Goal: Entertainment & Leisure: Consume media (video, audio)

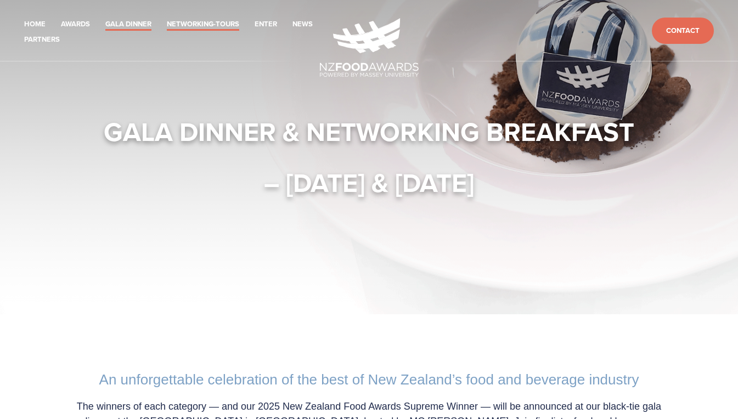
click at [231, 22] on link "Networking-Tours" at bounding box center [203, 24] width 72 height 13
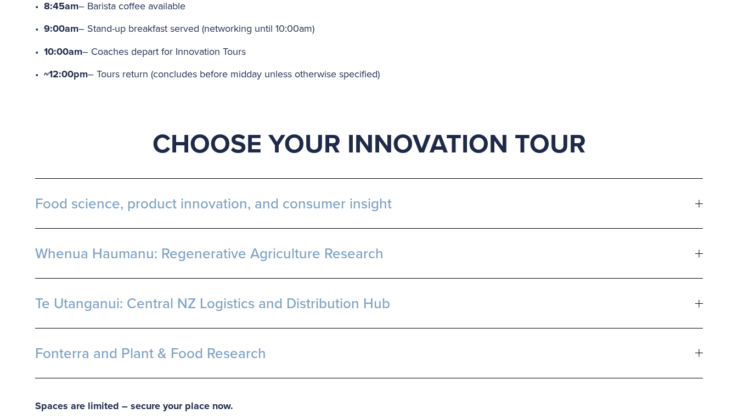
scroll to position [603, 0]
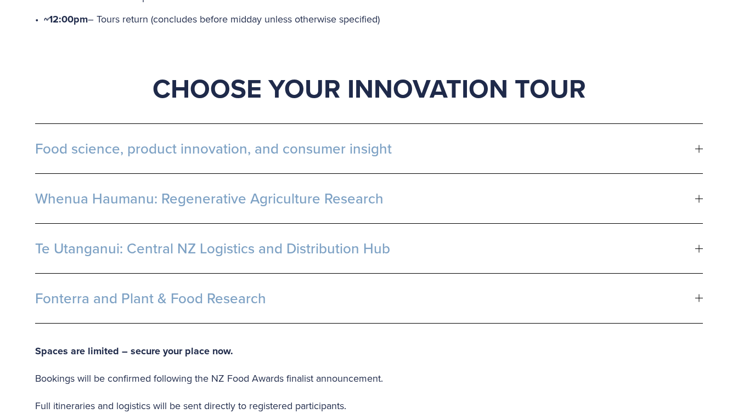
click at [701, 294] on div at bounding box center [699, 298] width 8 height 8
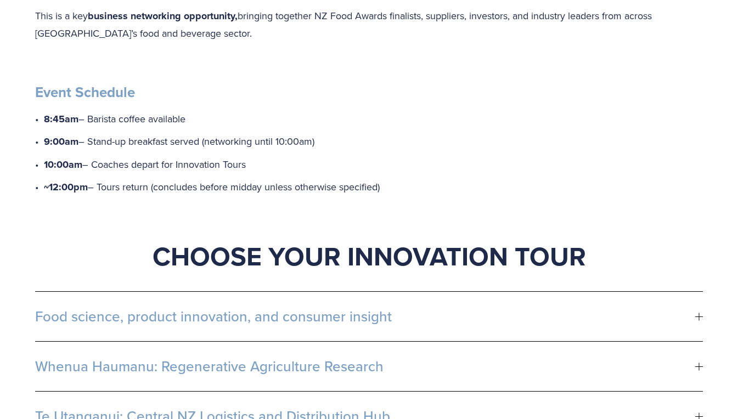
scroll to position [494, 0]
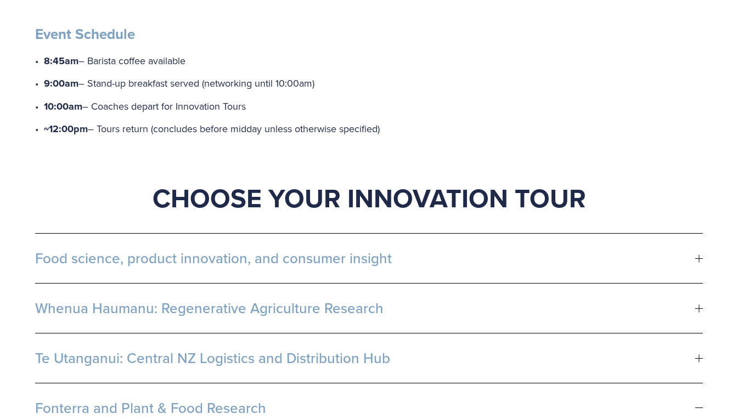
click at [696, 254] on div at bounding box center [699, 258] width 8 height 8
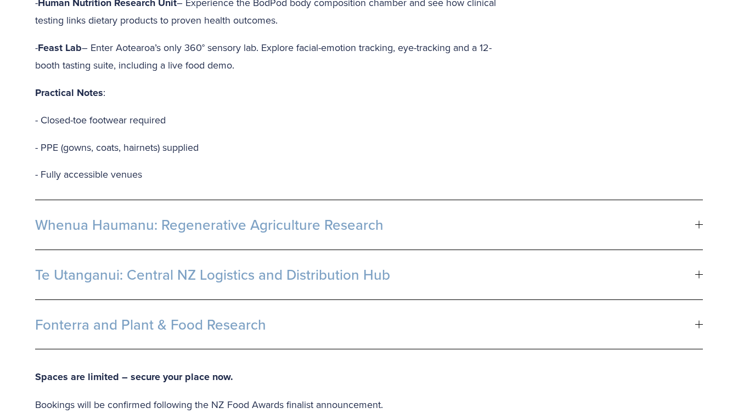
scroll to position [932, 0]
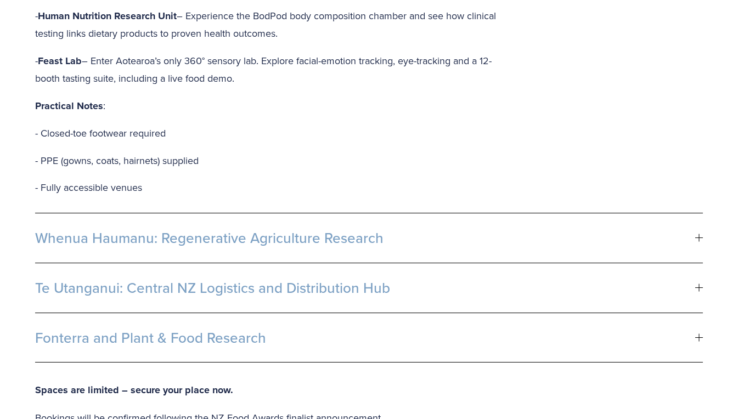
click at [696, 287] on div at bounding box center [699, 287] width 8 height 1
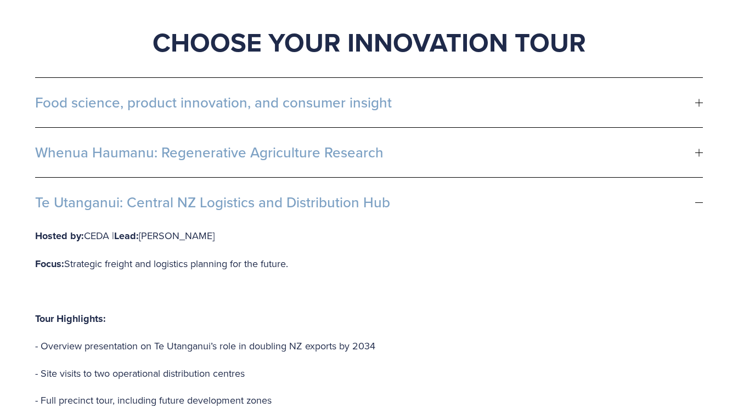
scroll to position [603, 0]
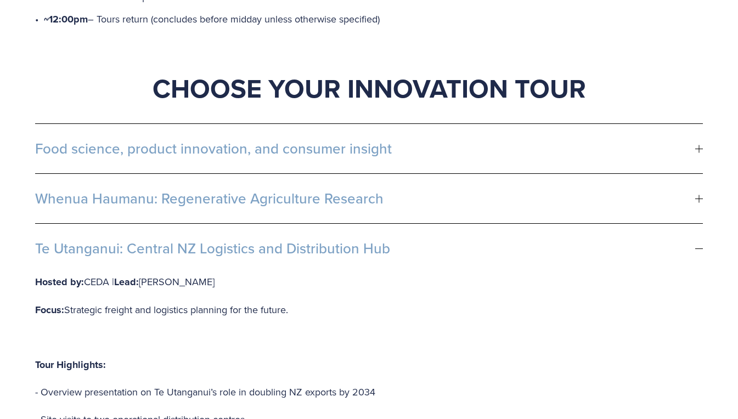
click at [702, 245] on div at bounding box center [699, 249] width 8 height 8
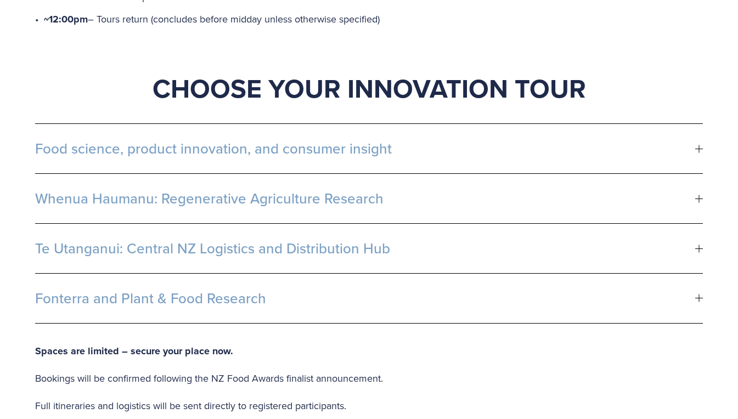
click at [701, 195] on div at bounding box center [699, 199] width 8 height 8
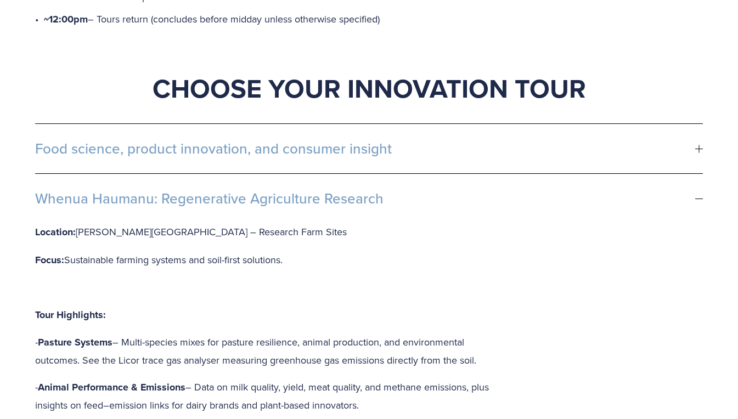
click at [694, 190] on span "Whenua Haumanu: Regenerative Agriculture Research" at bounding box center [365, 198] width 660 height 16
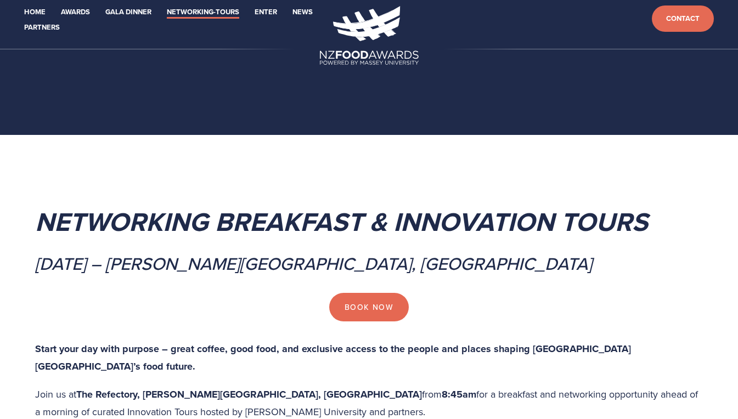
scroll to position [0, 0]
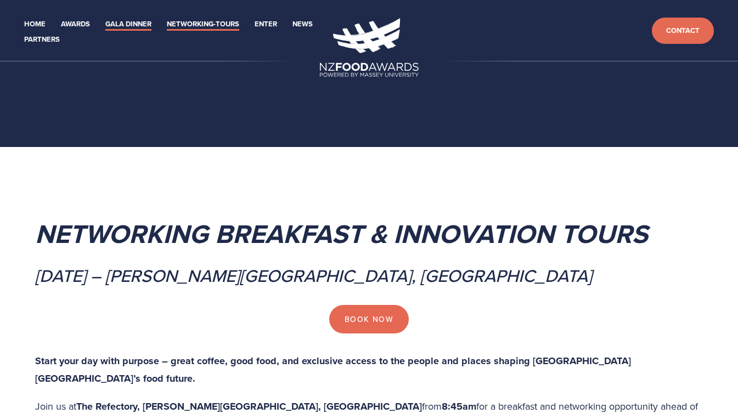
click at [143, 20] on link "Gala Dinner" at bounding box center [128, 24] width 46 height 13
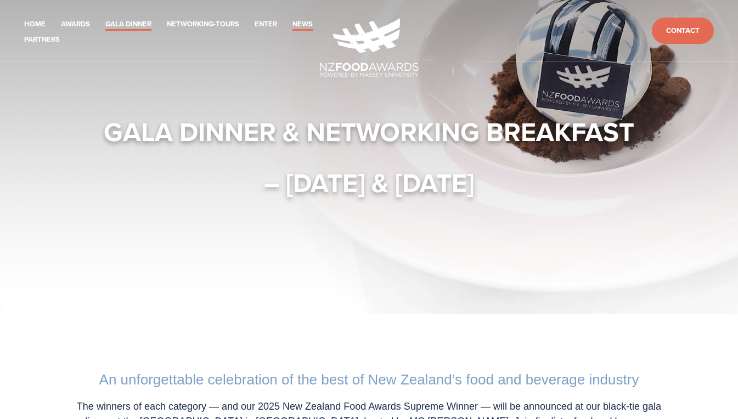
click at [292, 31] on link "News" at bounding box center [302, 24] width 20 height 13
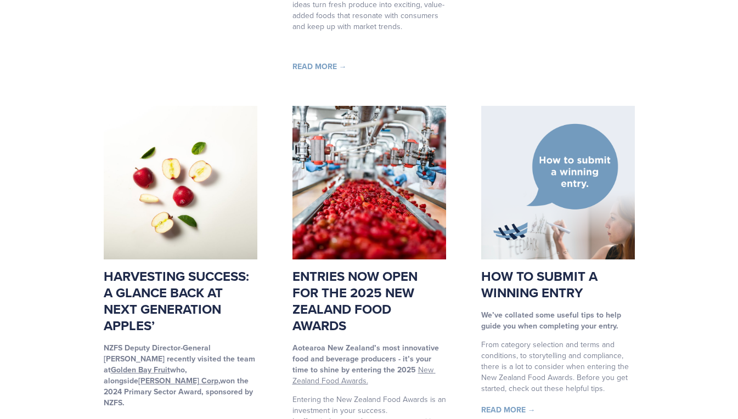
scroll to position [658, 0]
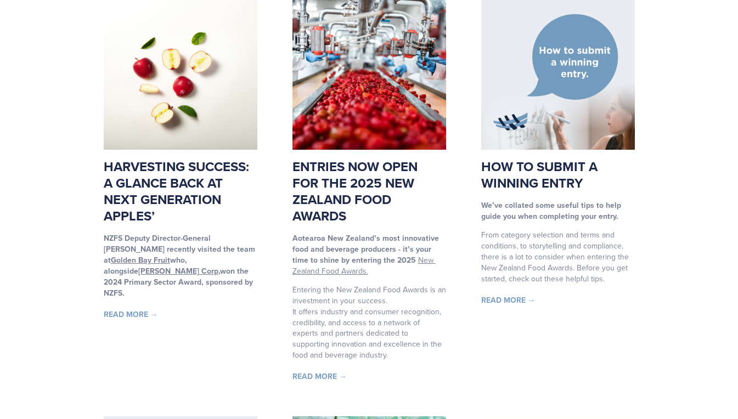
click at [139, 309] on link "Read More →" at bounding box center [131, 314] width 54 height 11
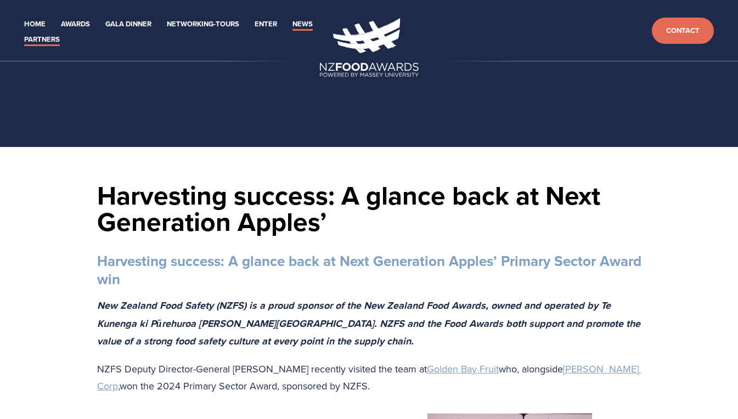
click at [60, 39] on link "Partners" at bounding box center [42, 39] width 36 height 13
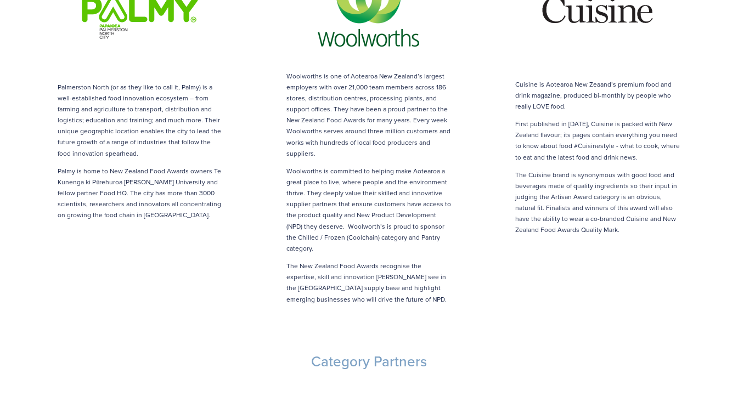
scroll to position [384, 0]
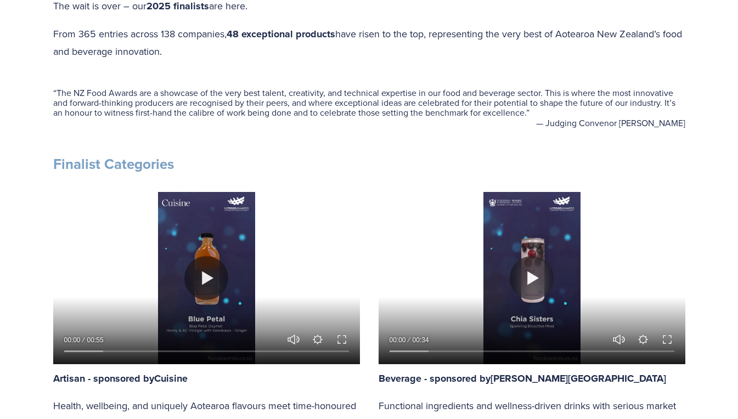
scroll to position [494, 0]
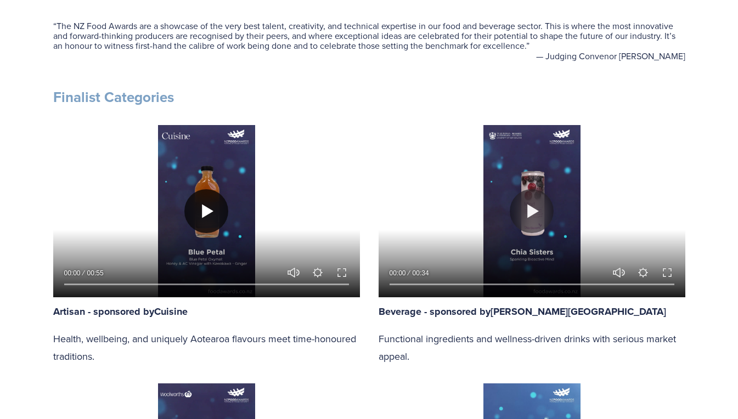
click at [202, 214] on button "Play" at bounding box center [206, 211] width 44 height 44
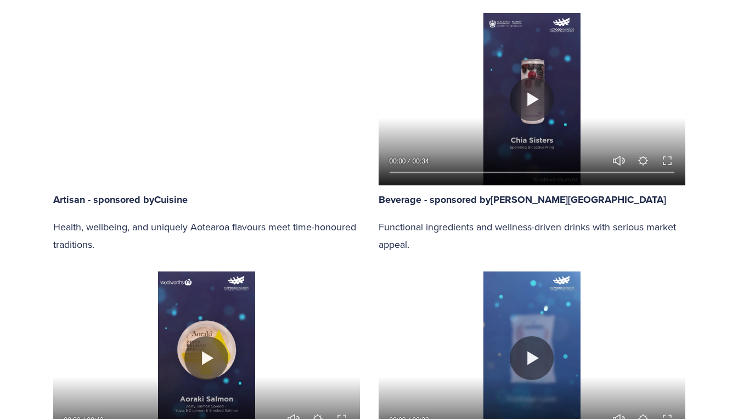
scroll to position [603, 0]
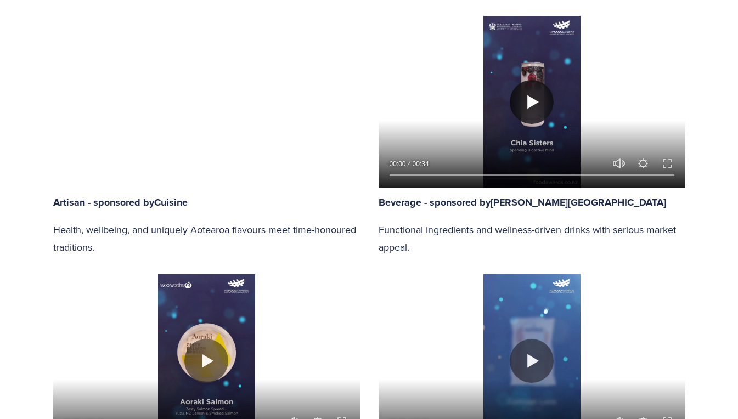
click at [532, 97] on button "Play" at bounding box center [531, 102] width 44 height 44
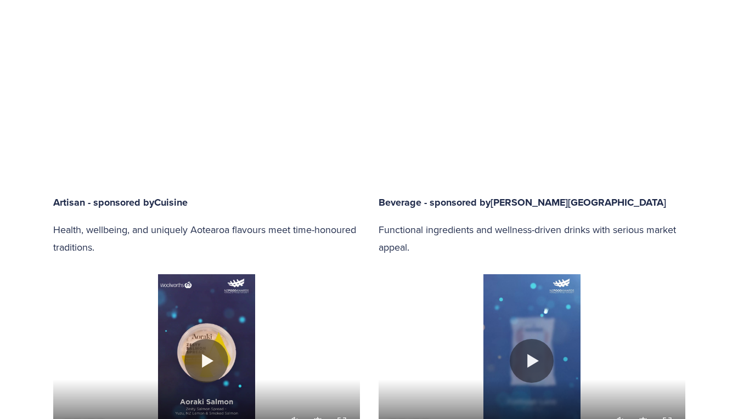
type input "90.01"
type input "0.16"
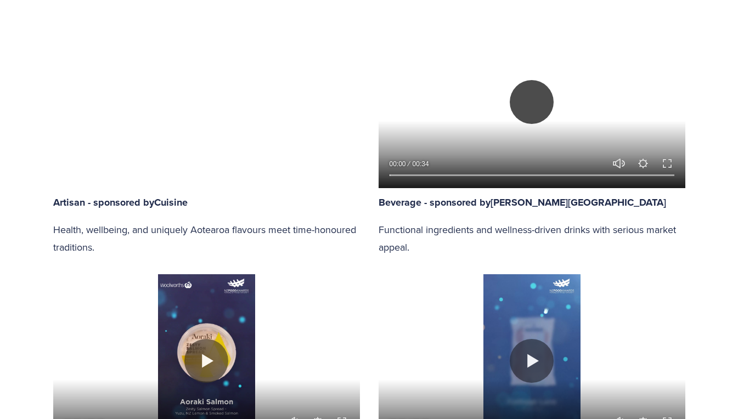
type input "90.49"
type input "0.93"
type input "90.97"
type input "1.7"
type input "91.45"
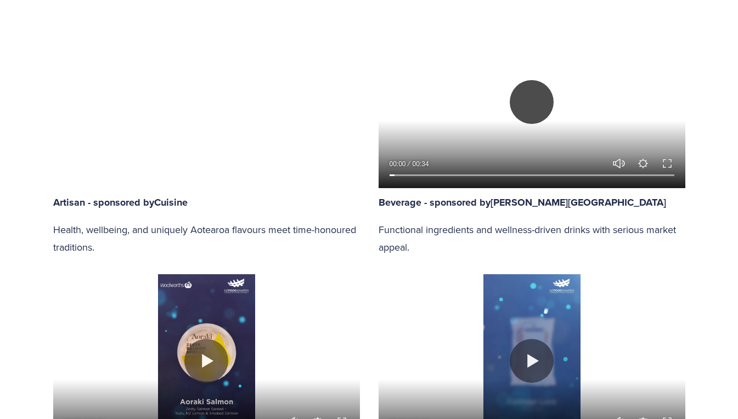
type input "2.47"
type input "91.93"
type input "3.24"
type input "92.41"
type input "4.01"
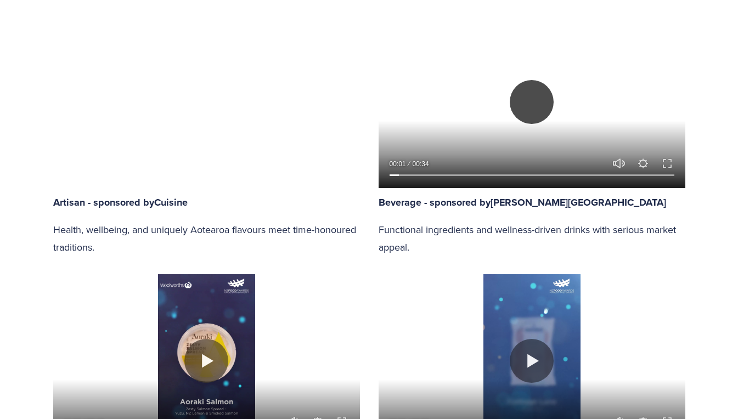
type input "92.89"
type input "4.74"
type input "93.37"
type input "5.5"
type input "93.86"
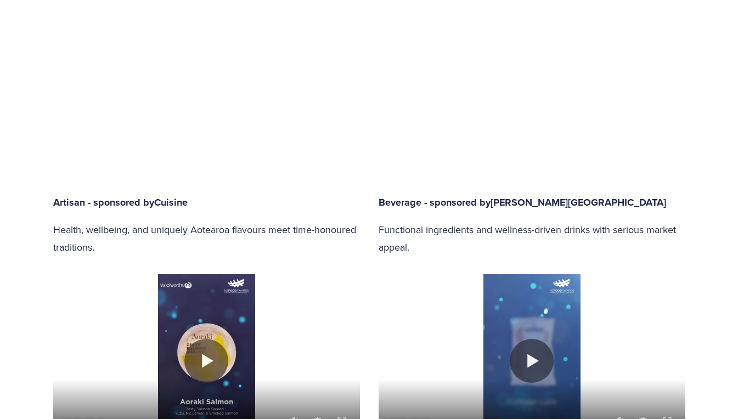
type input "6.28"
type input "94.35"
type input "7.04"
type input "94.84"
type input "7.81"
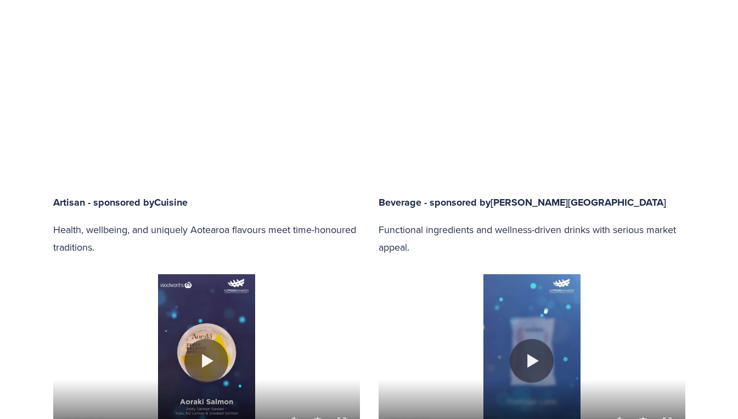
type input "95.3"
type input "8.59"
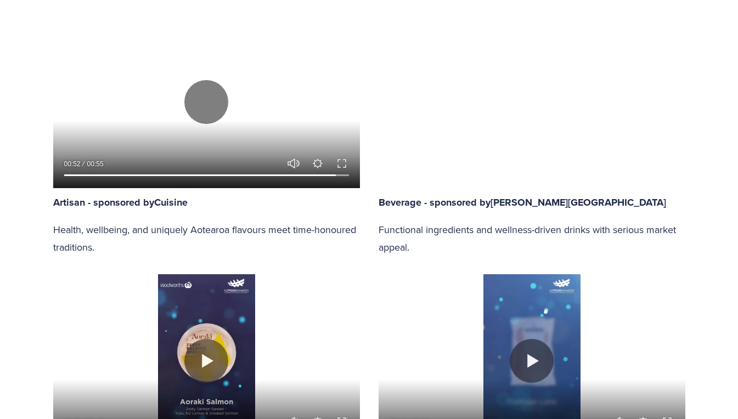
type input "95.79"
type input "9.34"
type input "96.26"
type input "10.12"
type input "96.75"
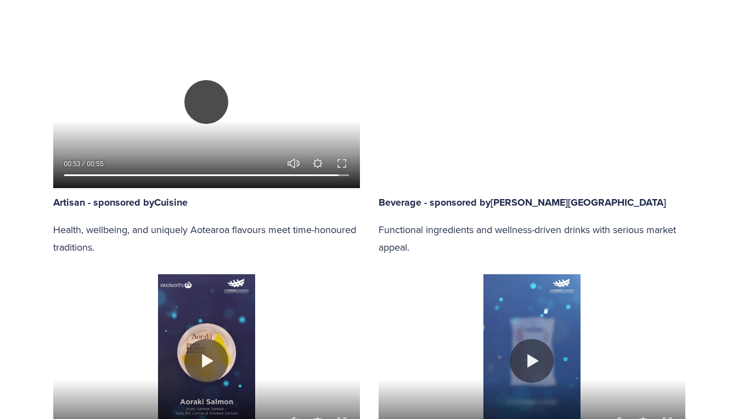
type input "10.87"
click at [210, 107] on button "Play" at bounding box center [206, 102] width 44 height 44
type input "97.21"
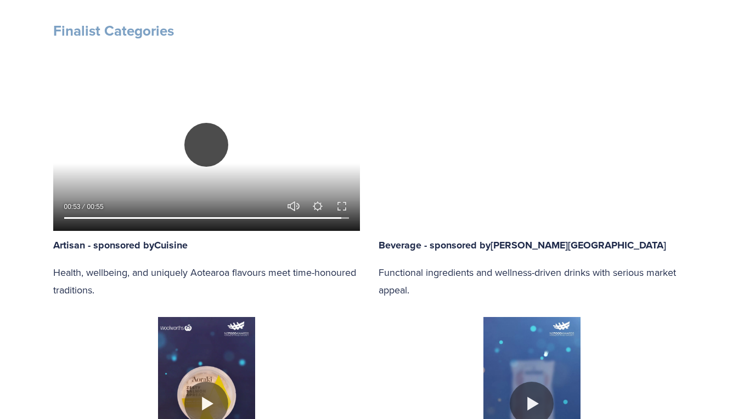
scroll to position [548, 0]
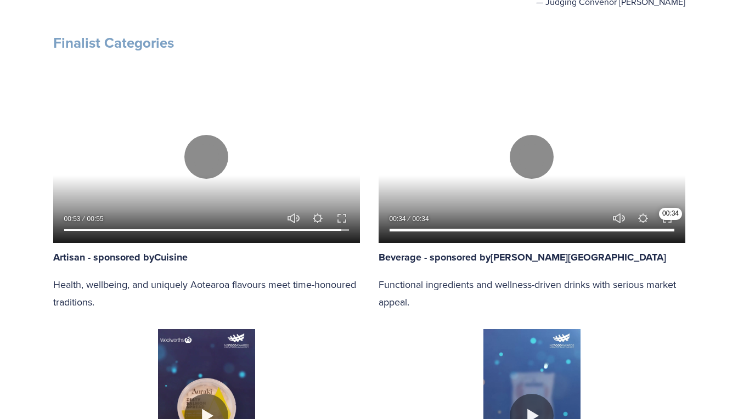
click at [671, 233] on input "Seek" at bounding box center [531, 230] width 285 height 8
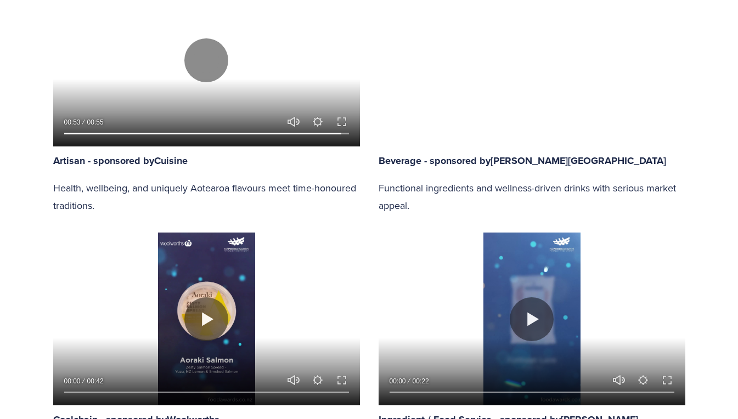
scroll to position [658, 0]
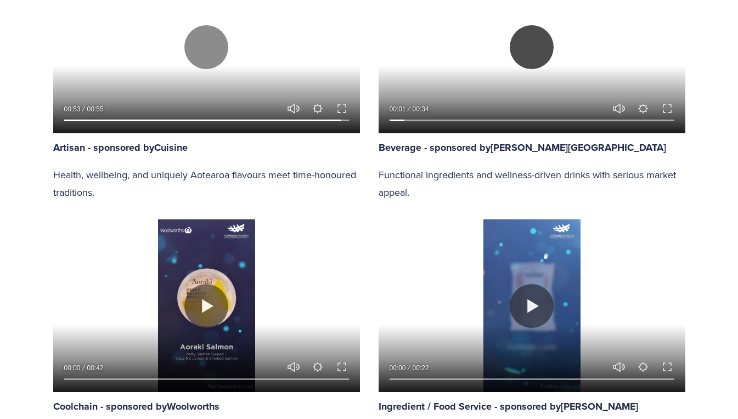
click at [541, 47] on button "Play" at bounding box center [531, 47] width 44 height 44
type input "6.18"
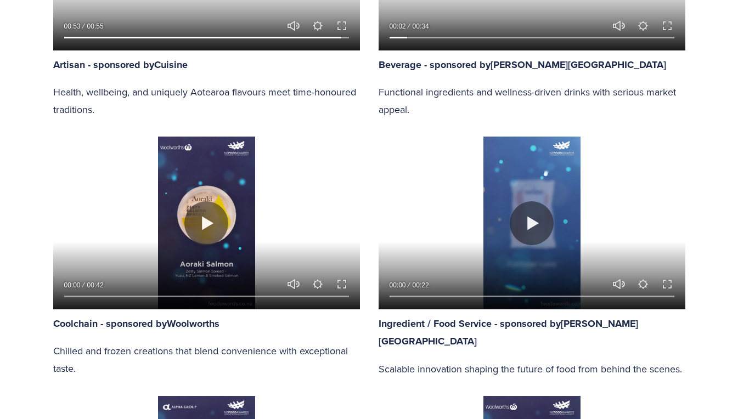
scroll to position [822, 0]
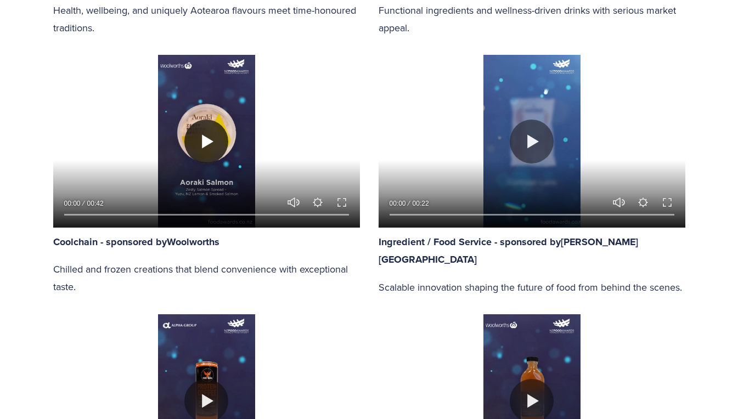
click at [207, 140] on button "Play" at bounding box center [206, 142] width 44 height 44
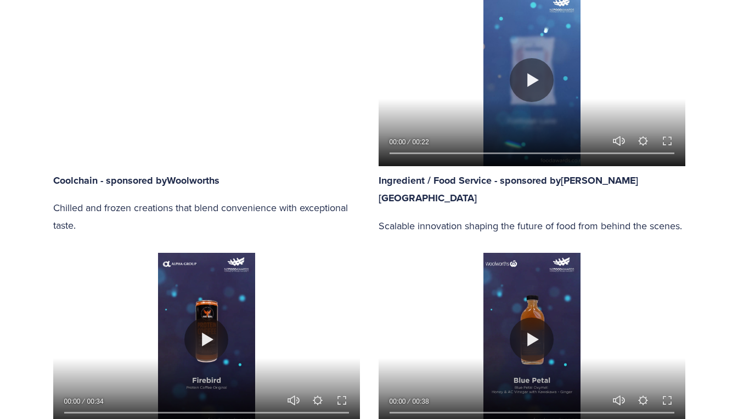
scroll to position [877, 0]
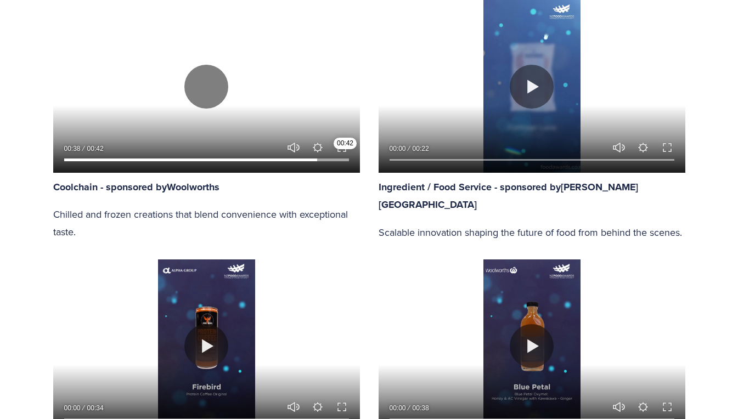
click at [348, 160] on input "Seek" at bounding box center [206, 160] width 285 height 8
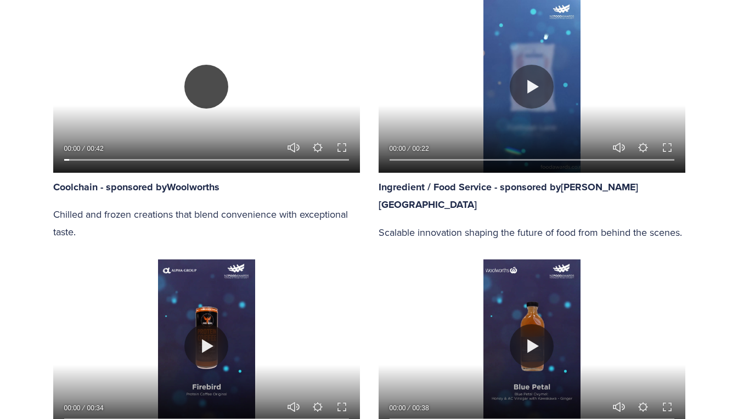
click at [208, 90] on button "Play" at bounding box center [206, 87] width 44 height 44
type input "2.33"
click at [535, 88] on button "Play" at bounding box center [531, 87] width 44 height 44
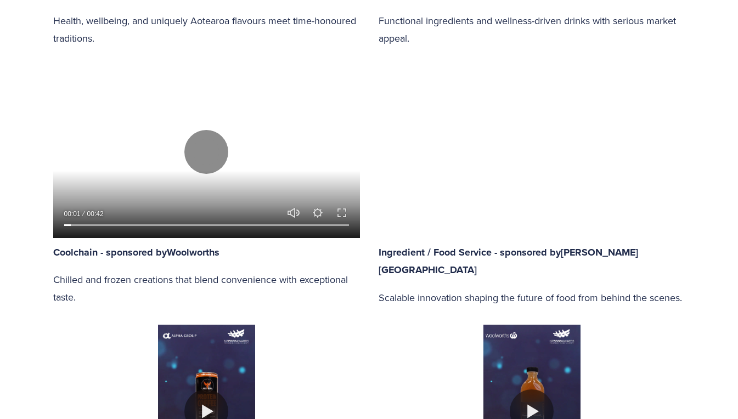
scroll to position [822, 0]
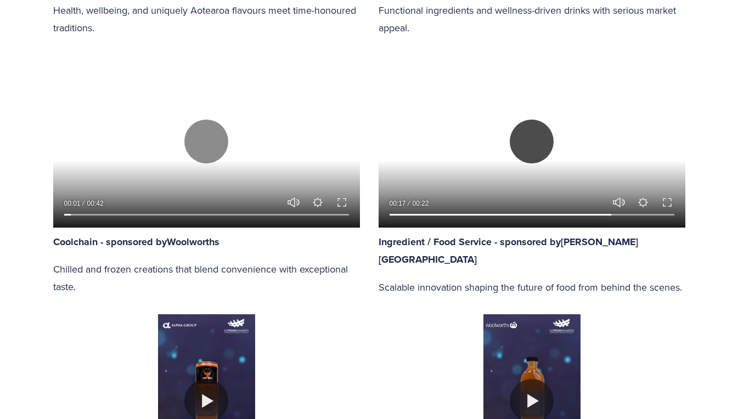
click at [537, 142] on button "Play" at bounding box center [531, 142] width 44 height 44
type input "78.94"
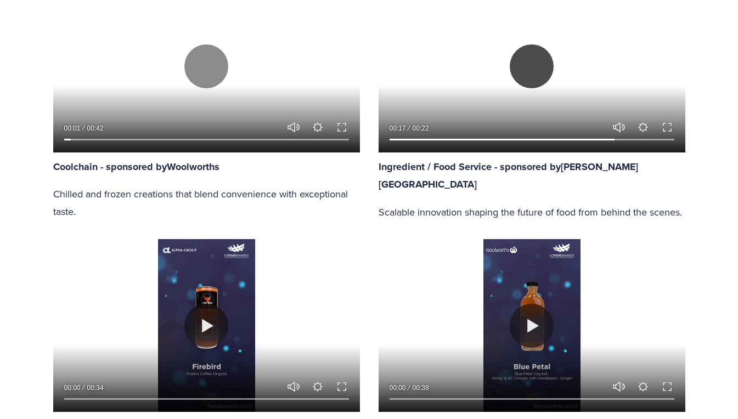
scroll to position [987, 0]
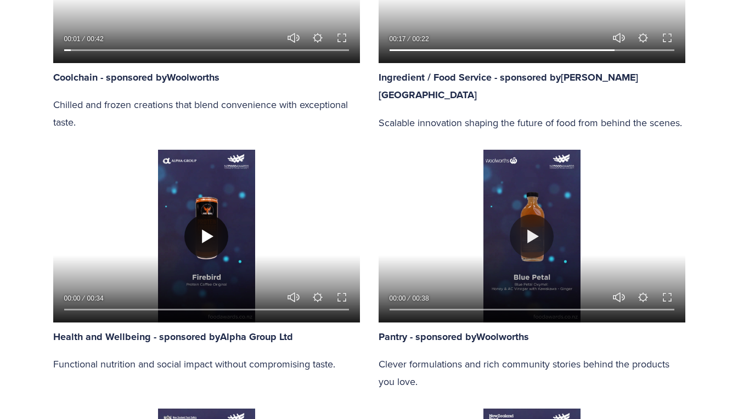
click at [209, 241] on button "Play" at bounding box center [206, 236] width 44 height 44
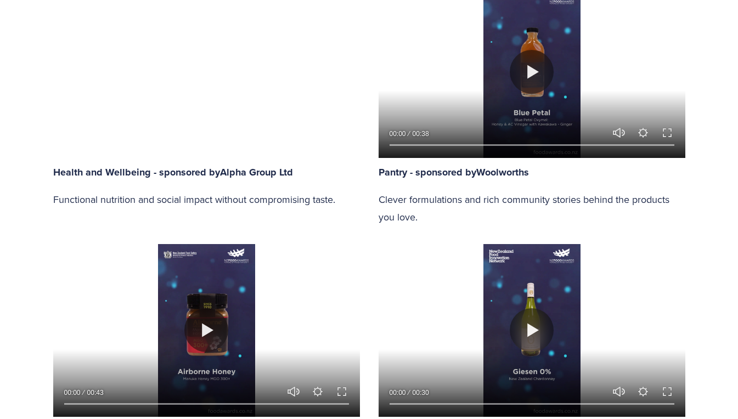
scroll to position [1096, 0]
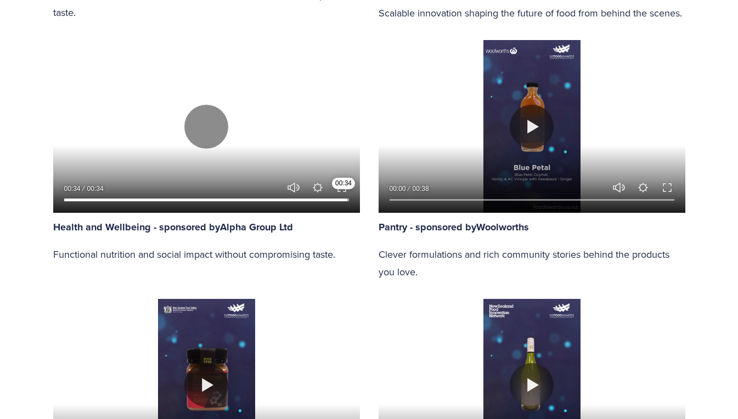
click at [343, 198] on input "Seek" at bounding box center [206, 200] width 285 height 8
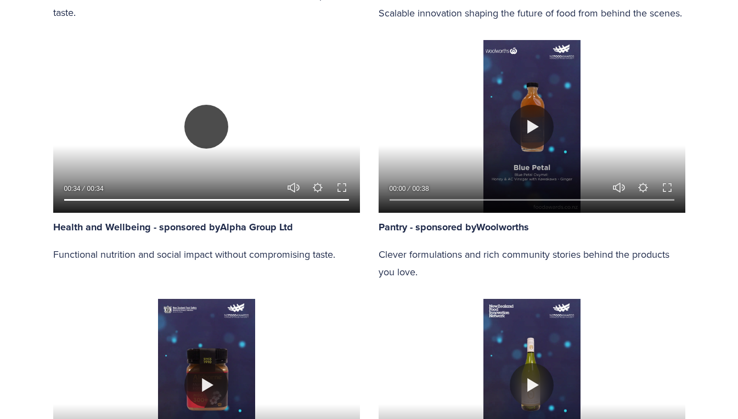
click at [215, 128] on button "Play" at bounding box center [206, 127] width 44 height 44
click at [208, 129] on button "Play" at bounding box center [206, 127] width 44 height 44
type input "3.13"
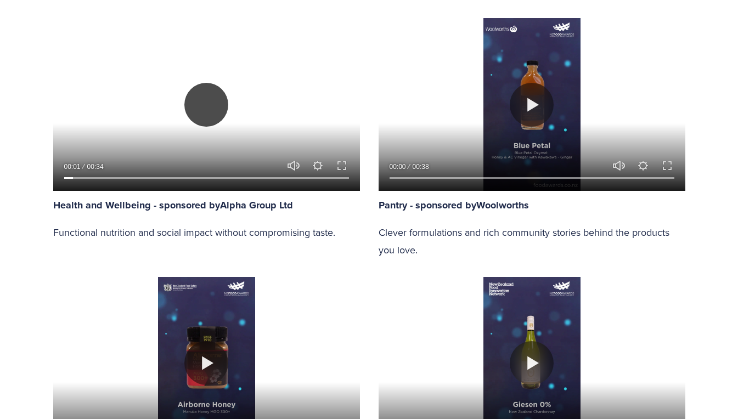
scroll to position [1261, 0]
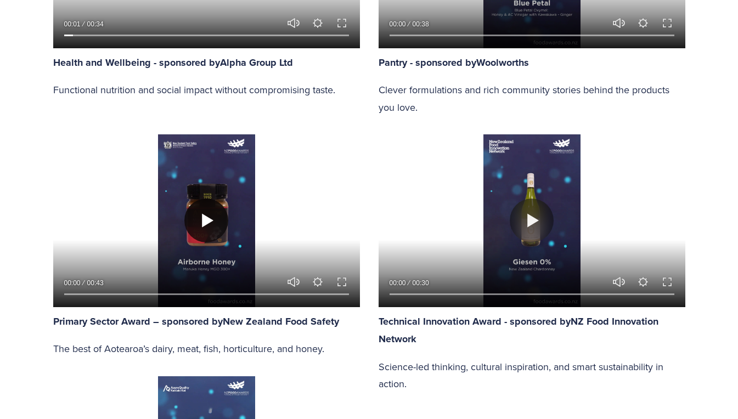
click at [203, 220] on button "Play" at bounding box center [206, 221] width 44 height 44
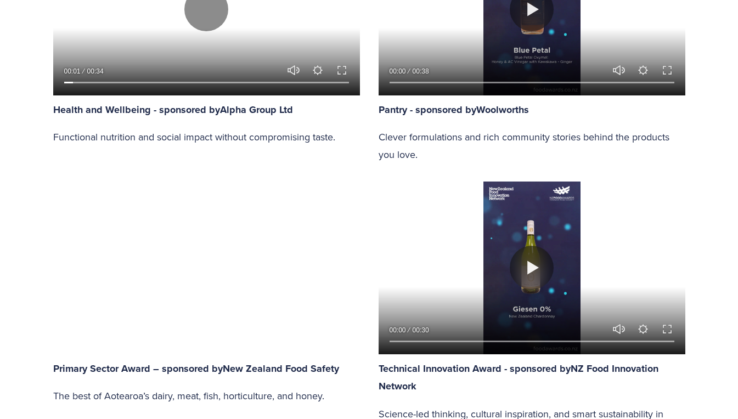
scroll to position [1206, 0]
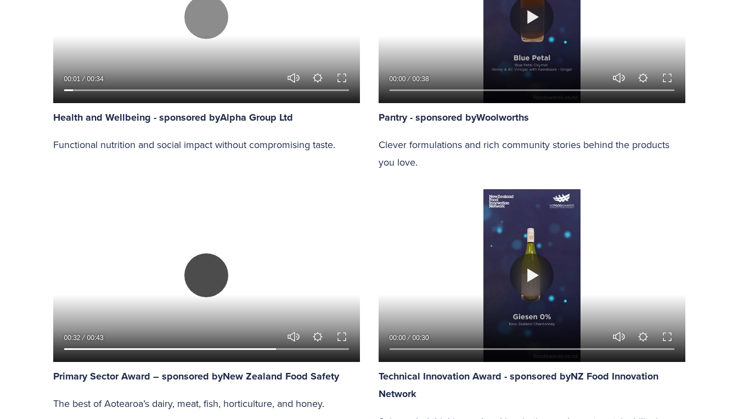
click at [211, 271] on button "Play" at bounding box center [206, 275] width 44 height 44
type input "75.1"
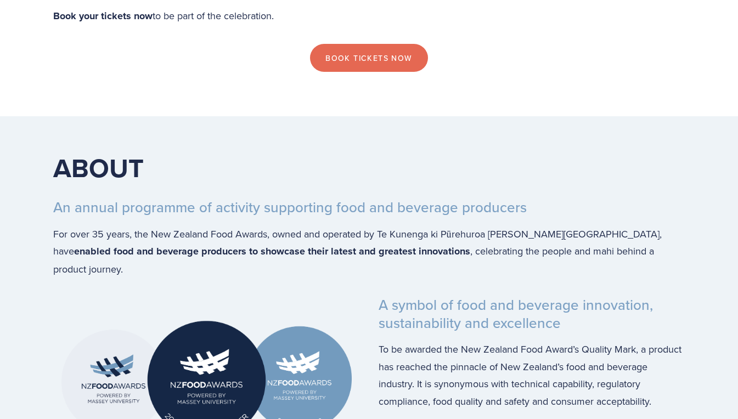
scroll to position [1974, 0]
